Goal: Transaction & Acquisition: Purchase product/service

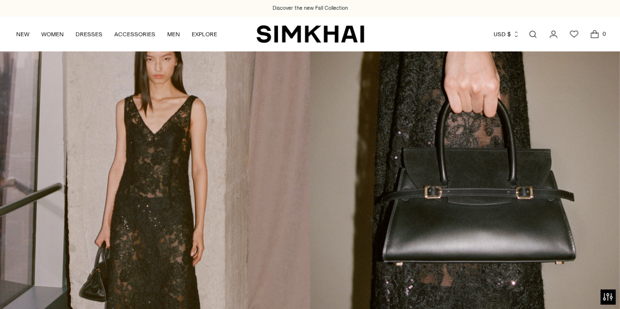
click at [536, 37] on link "Open search modal" at bounding box center [533, 34] width 20 height 20
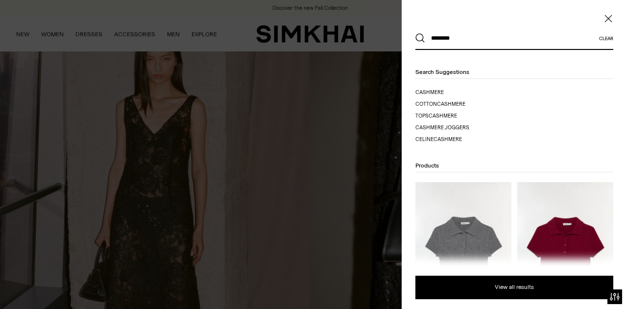
type input "********"
click at [415, 33] on button "Search" at bounding box center [420, 38] width 10 height 10
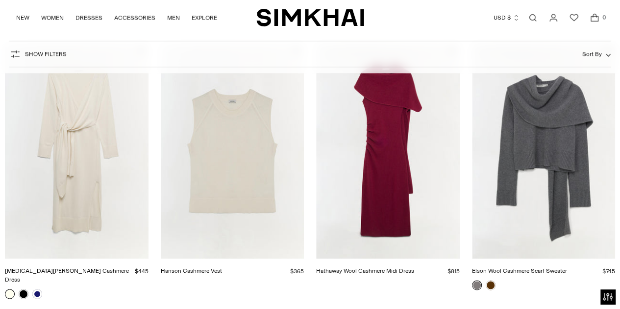
scroll to position [692, 0]
